Goal: Transaction & Acquisition: Purchase product/service

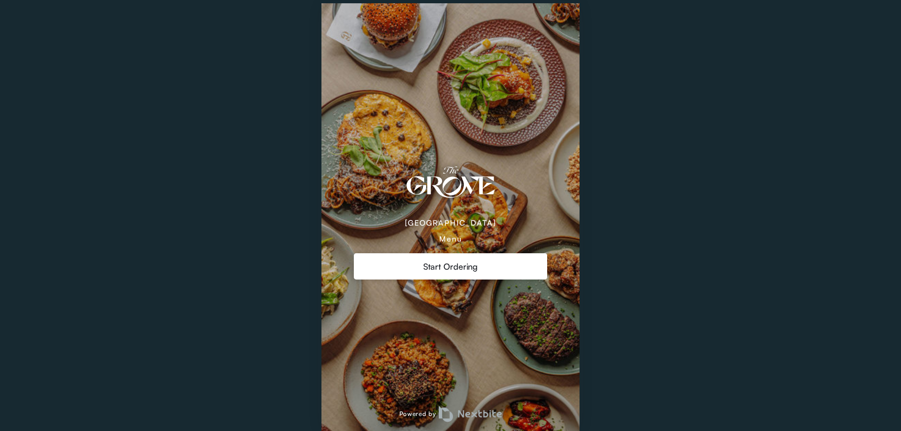
click at [488, 280] on div "Start Ordering" at bounding box center [451, 266] width 194 height 26
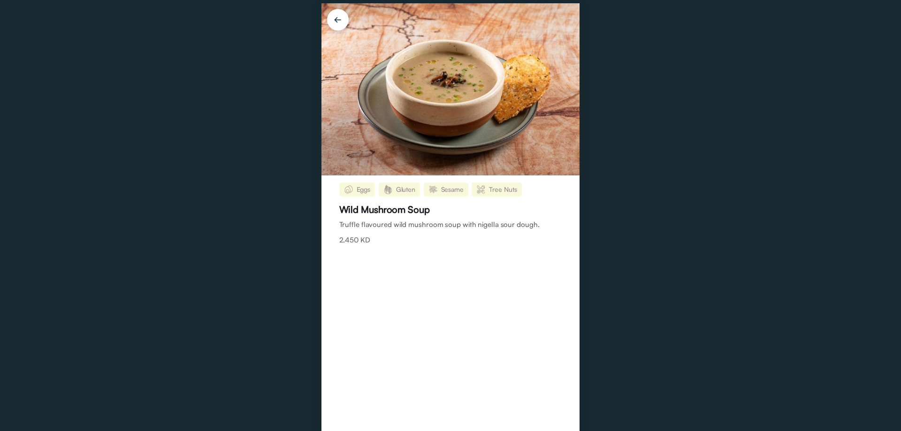
click at [333, 10] on img at bounding box center [337, 21] width 33 height 33
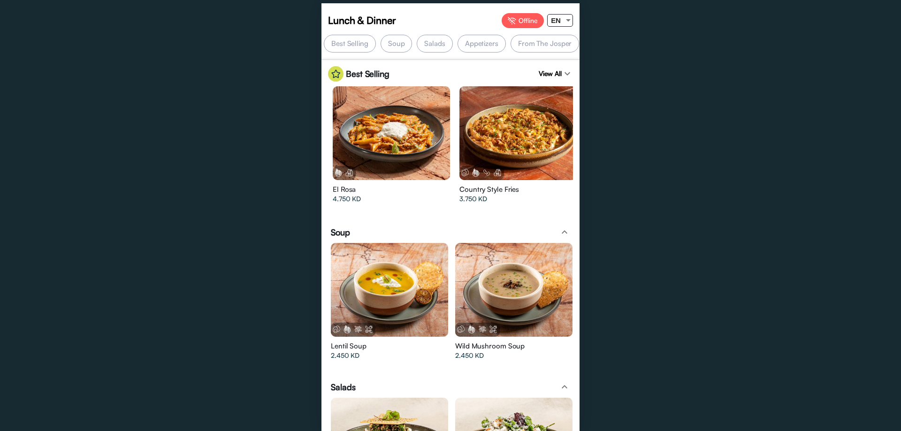
click at [524, 137] on div at bounding box center [517, 133] width 117 height 94
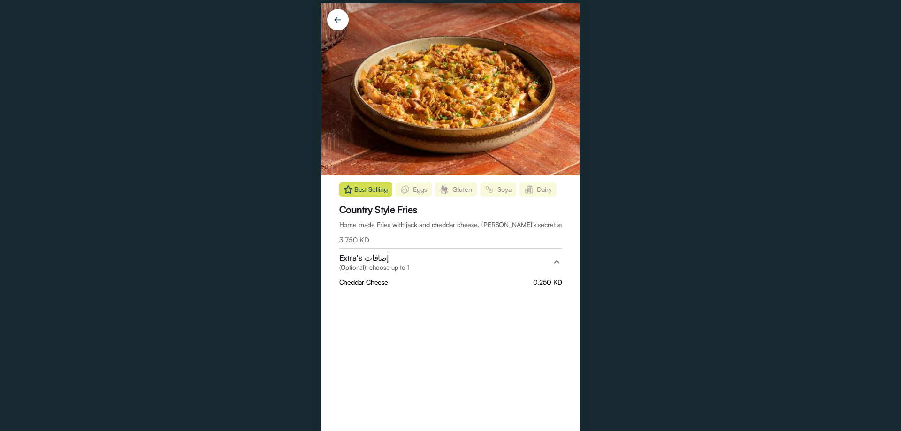
click at [559, 226] on span "Home made Fries with jack and cheddar cheese, [PERSON_NAME]'s secret sauce, fri…" at bounding box center [495, 224] width 313 height 8
click at [335, 19] on img at bounding box center [337, 21] width 33 height 33
